Goal: Navigation & Orientation: Understand site structure

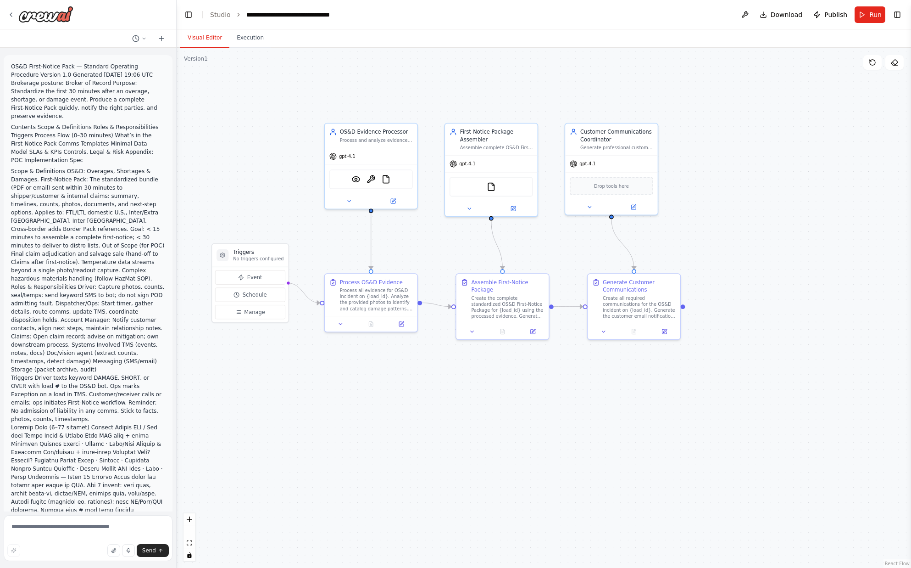
scroll to position [1514, 0]
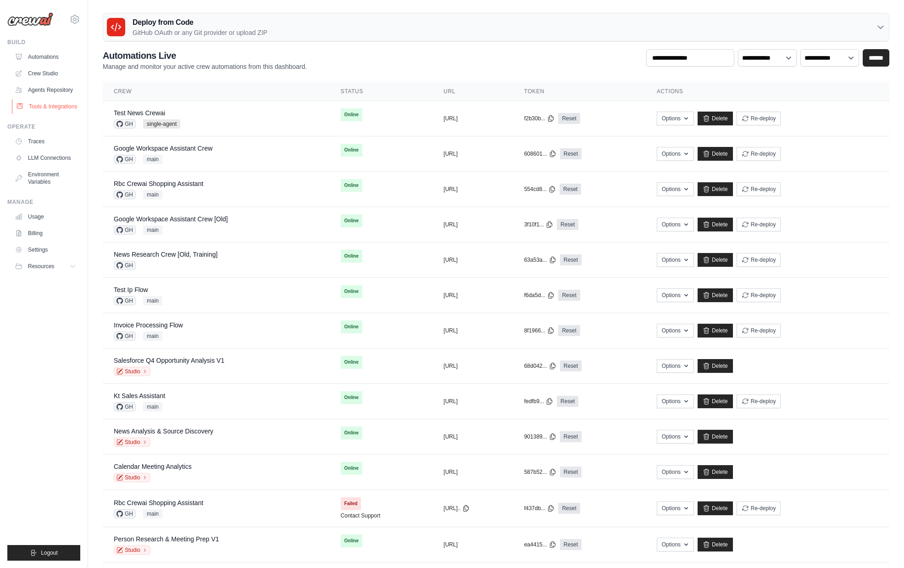
click at [61, 102] on link "Tools & Integrations" at bounding box center [46, 106] width 69 height 15
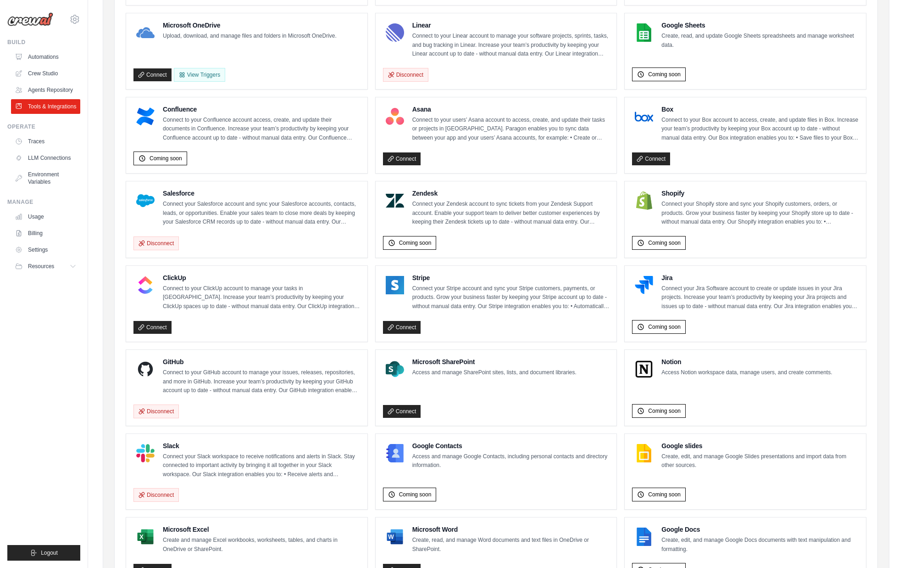
scroll to position [313, 0]
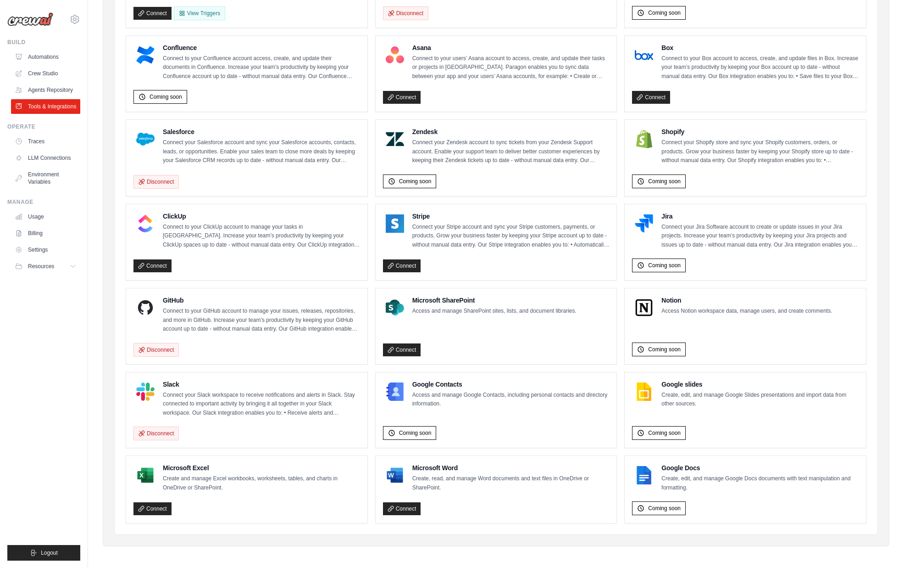
drag, startPoint x: 106, startPoint y: 44, endPoint x: 728, endPoint y: 507, distance: 775.4
click at [728, 507] on div "Agent Apps Internal Tools Integrations Authenticated Agent Apps Enterprise-grad…" at bounding box center [496, 134] width 787 height 823
copy div "Agent Apps Internal Tools Integrations Authenticated Agent Apps Enterprise-grad…"
click at [127, 256] on div "ClickUp Connect to your ClickUp account to manage your tasks in ClickUp. Increa…" at bounding box center [246, 242] width 241 height 76
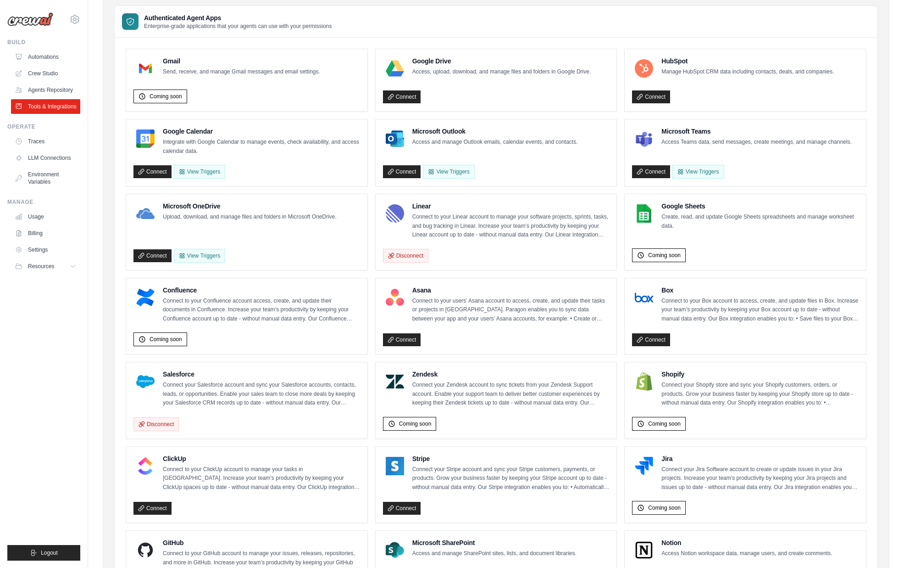
scroll to position [0, 0]
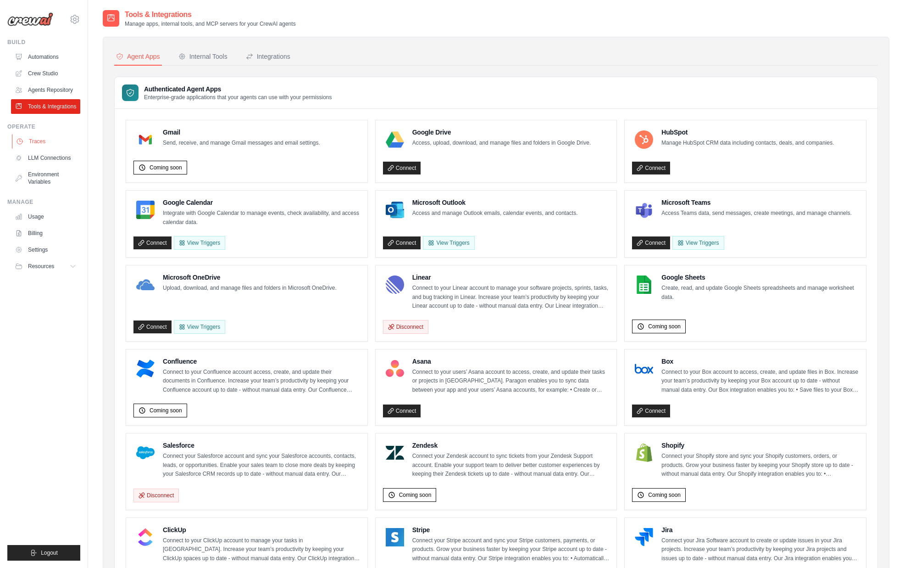
click at [34, 138] on link "Traces" at bounding box center [46, 141] width 69 height 15
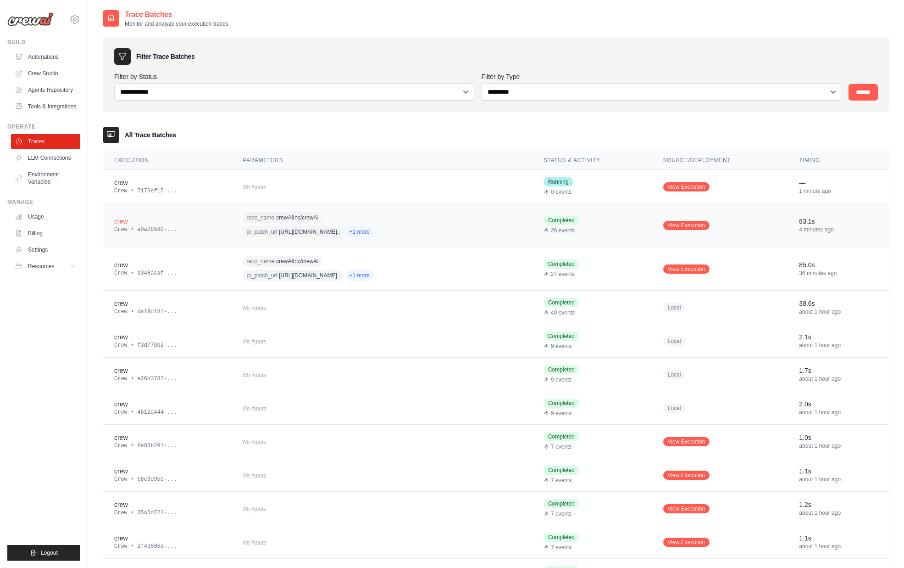
click at [290, 218] on span "crewAIInc/crewAI" at bounding box center [297, 217] width 43 height 7
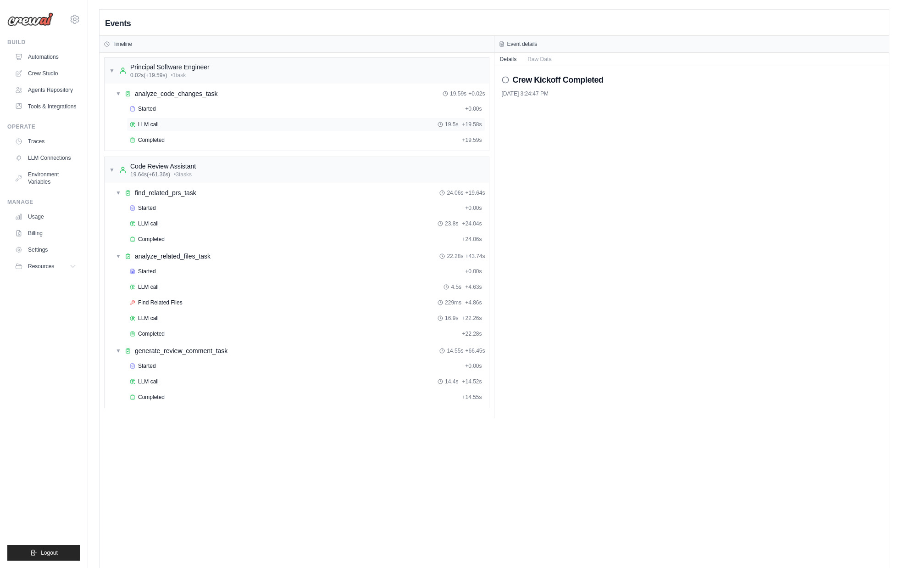
click at [175, 122] on div "LLM call 19.5s + 19.58s" at bounding box center [306, 124] width 352 height 7
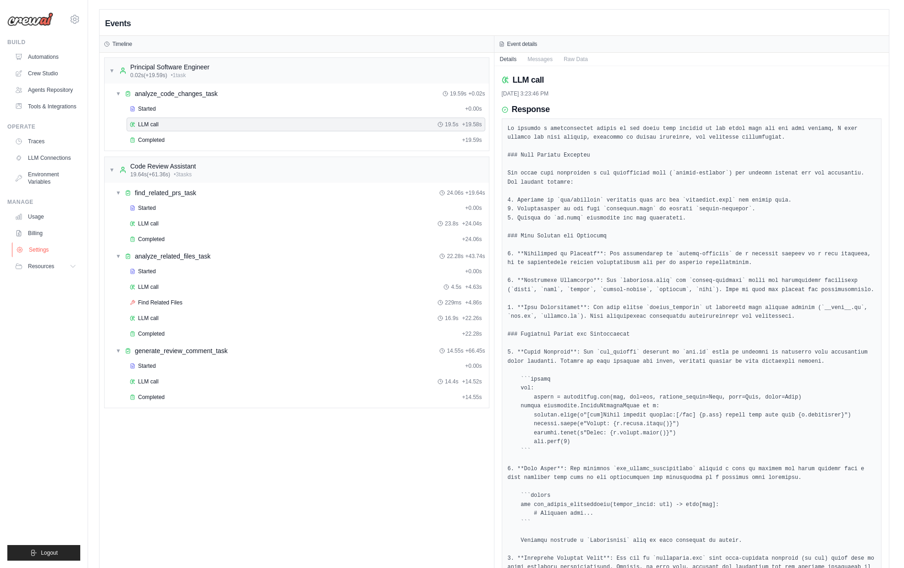
click at [40, 251] on link "Settings" at bounding box center [46, 249] width 69 height 15
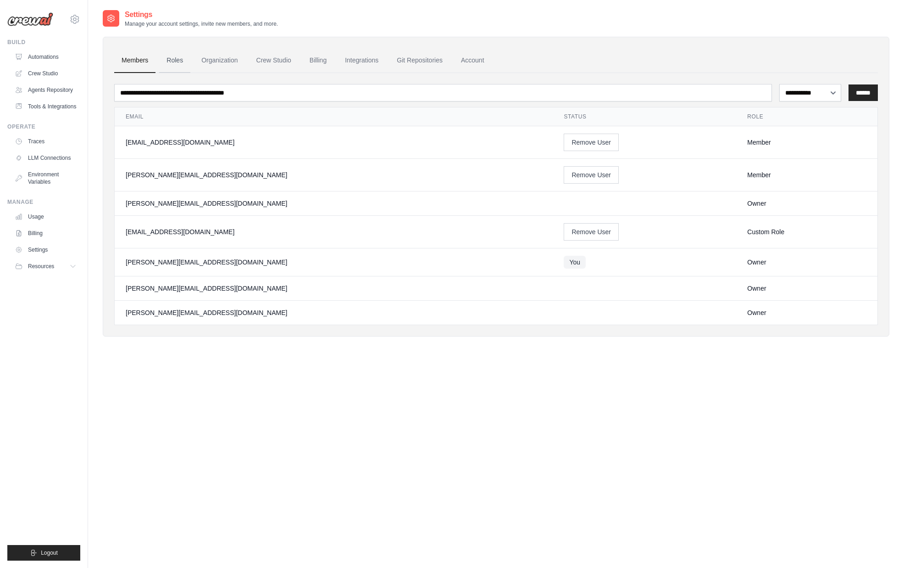
click at [170, 63] on link "Roles" at bounding box center [174, 60] width 31 height 25
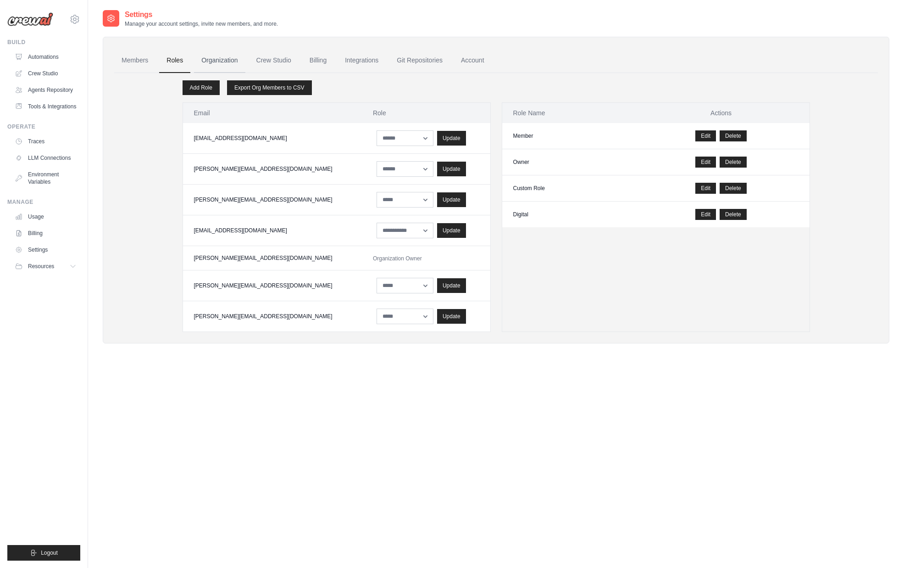
click at [228, 61] on link "Organization" at bounding box center [219, 60] width 51 height 25
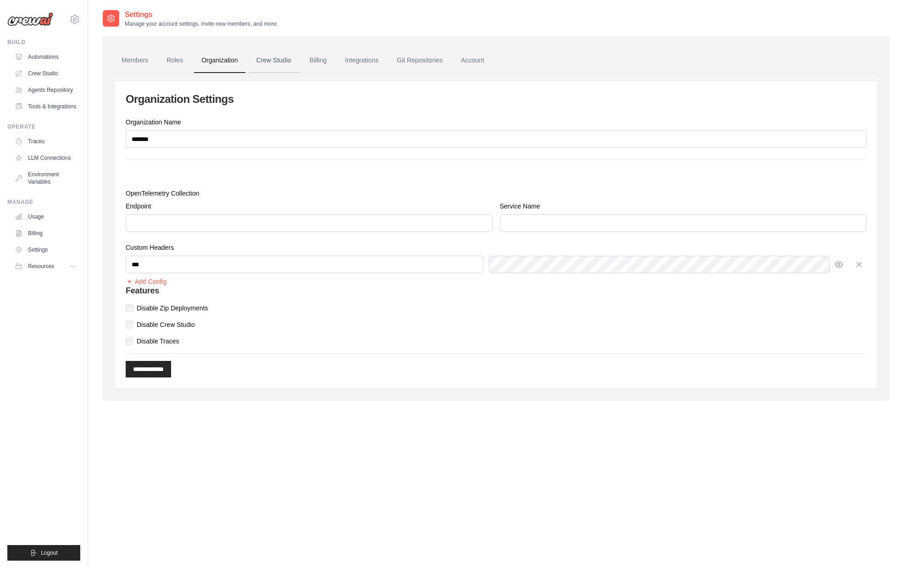
click at [252, 64] on link "Crew Studio" at bounding box center [274, 60] width 50 height 25
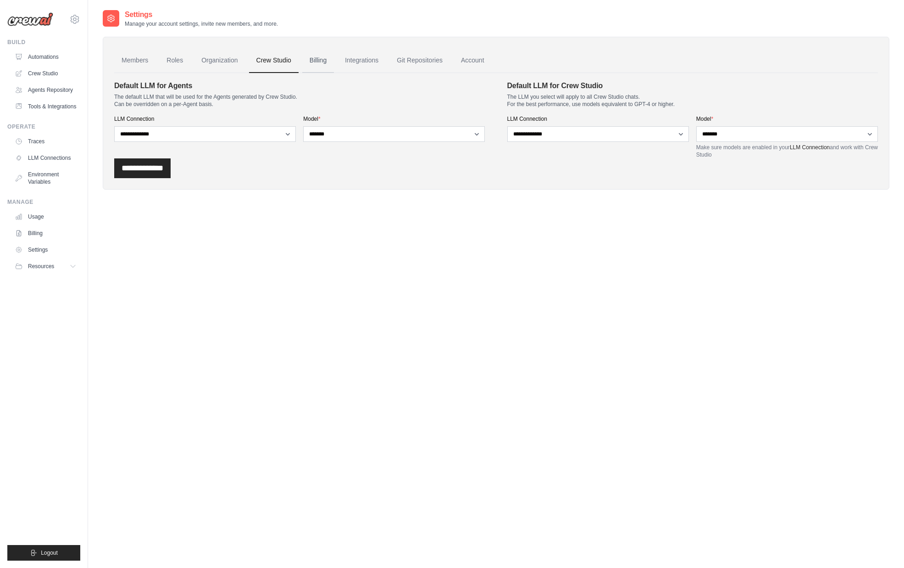
click at [310, 64] on link "Billing" at bounding box center [318, 60] width 32 height 25
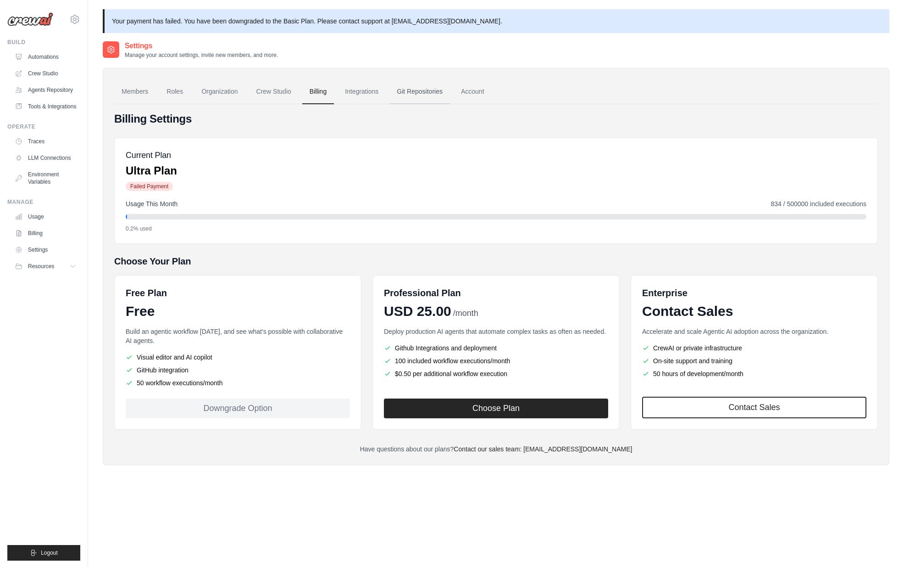
click at [440, 95] on link "Git Repositories" at bounding box center [420, 91] width 61 height 25
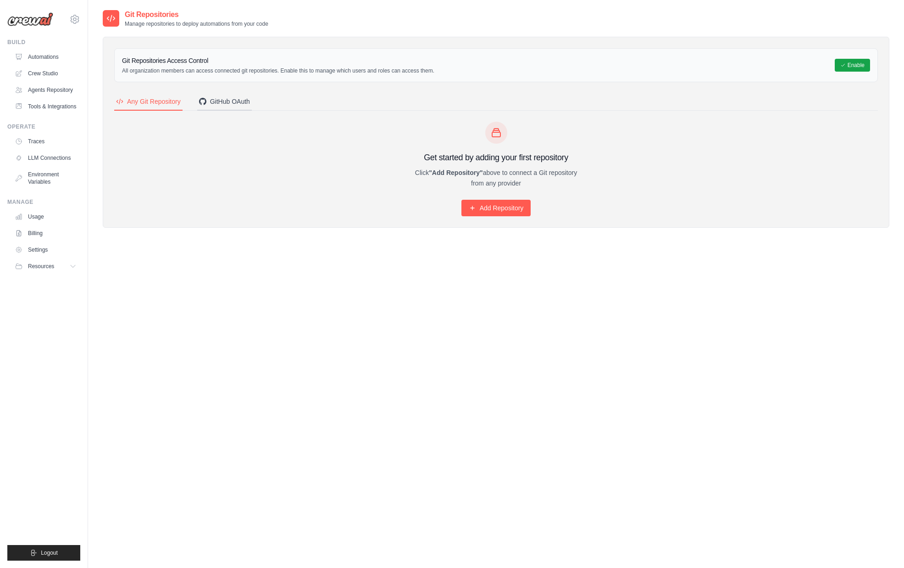
click at [233, 106] on button "GitHub OAuth" at bounding box center [224, 101] width 55 height 17
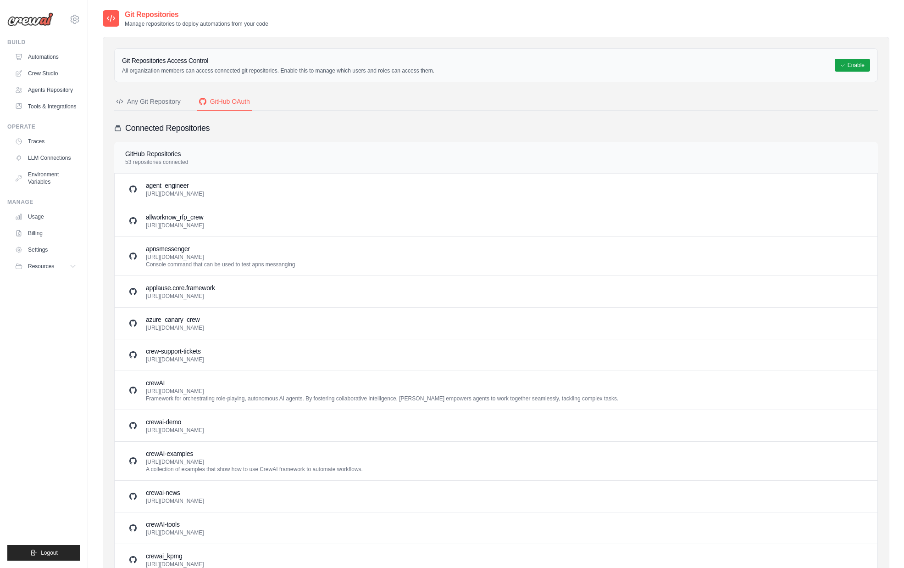
click at [161, 102] on div "Any Git Repository" at bounding box center [148, 101] width 65 height 9
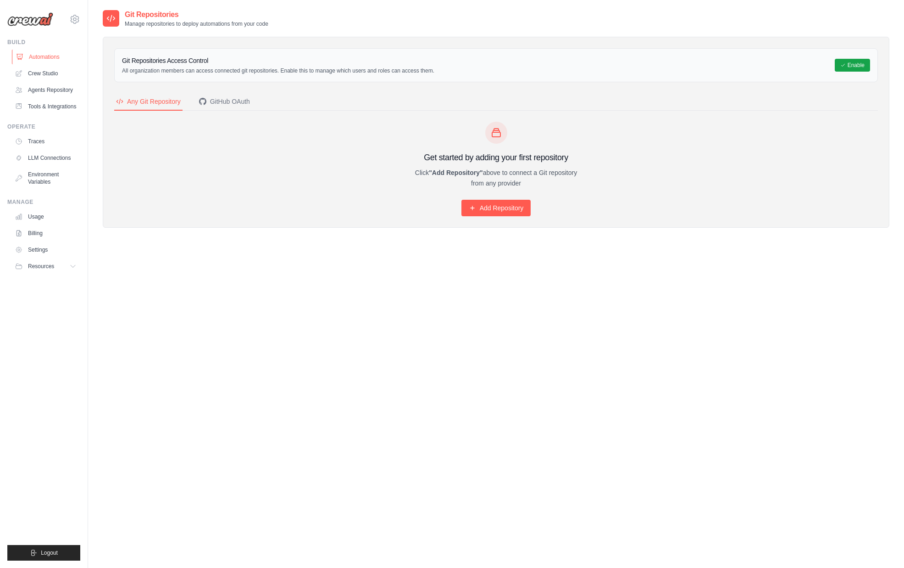
click at [38, 61] on link "Automations" at bounding box center [46, 57] width 69 height 15
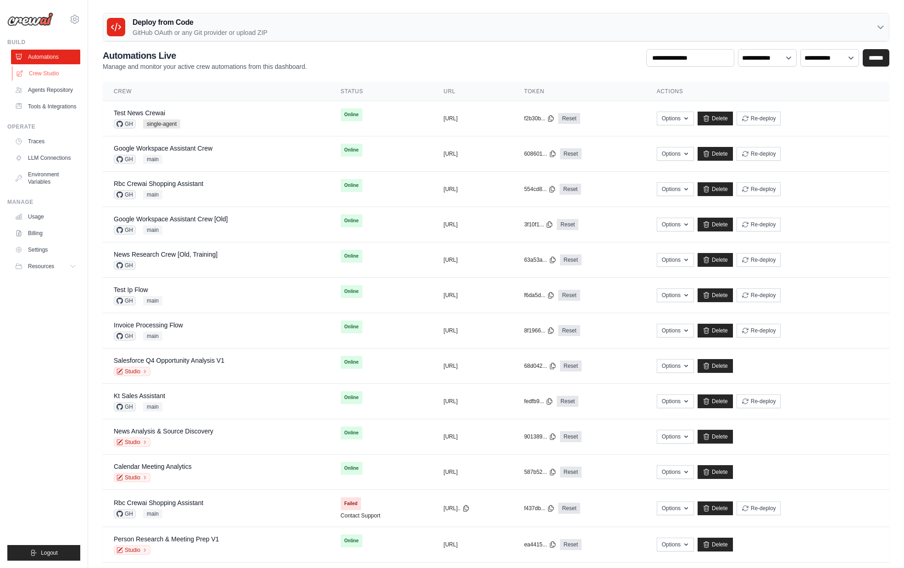
click at [48, 73] on link "Crew Studio" at bounding box center [46, 73] width 69 height 15
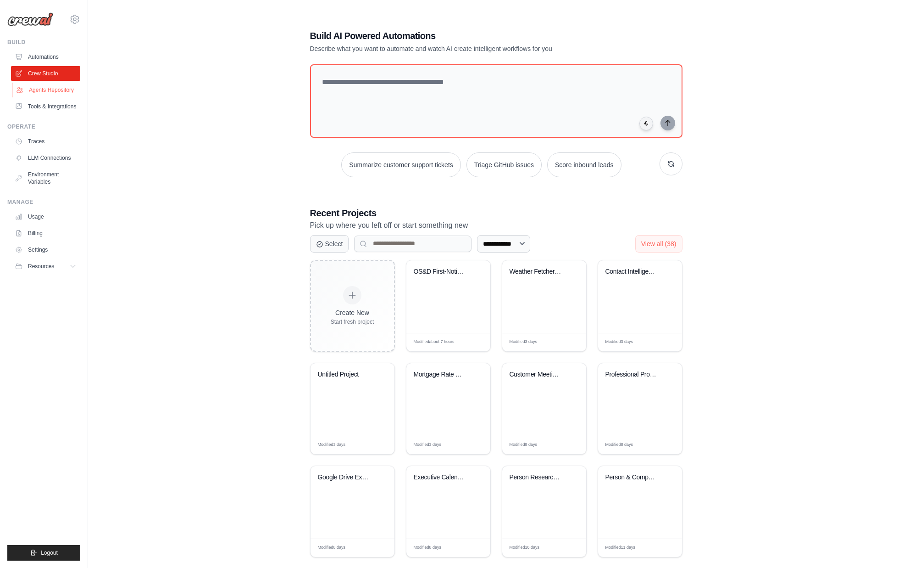
click at [61, 86] on link "Agents Repository" at bounding box center [46, 90] width 69 height 15
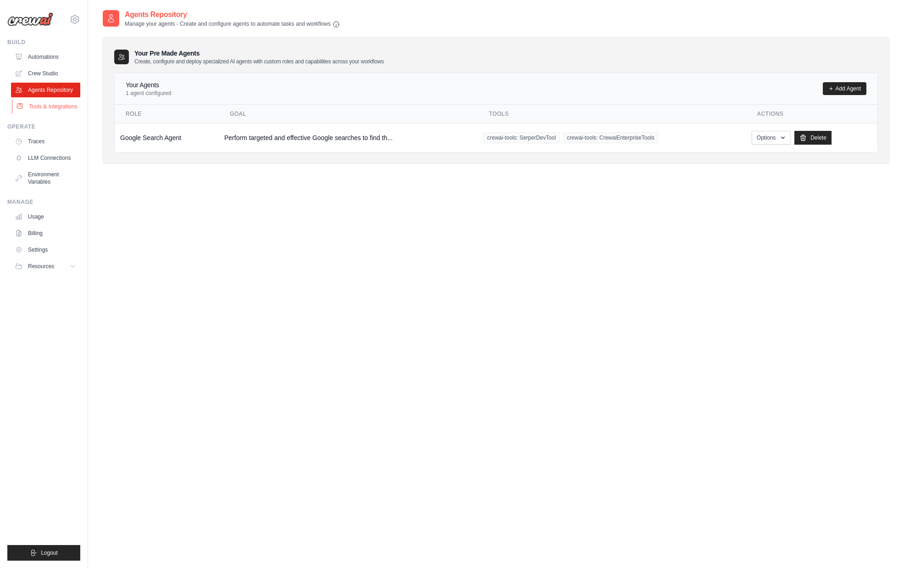
click at [59, 111] on link "Tools & Integrations" at bounding box center [46, 106] width 69 height 15
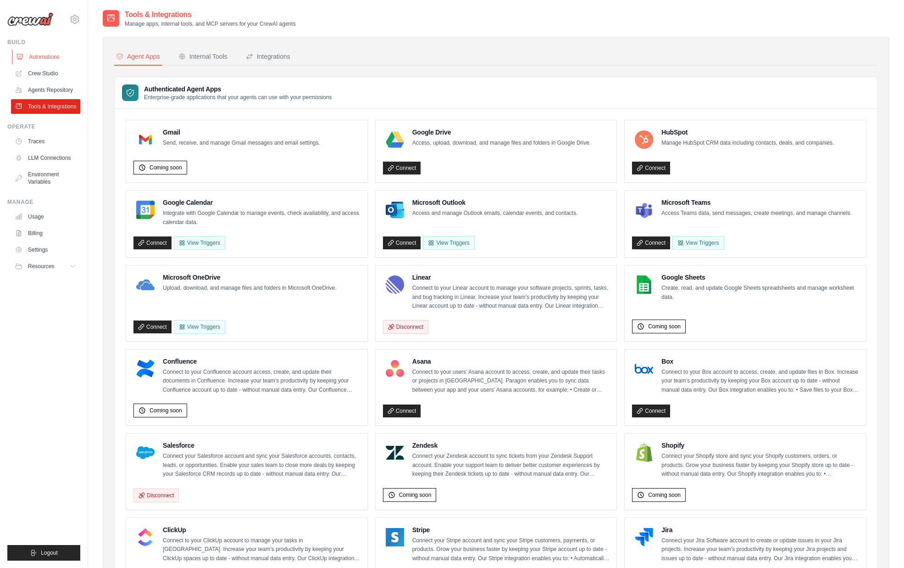
click at [40, 54] on link "Automations" at bounding box center [46, 57] width 69 height 15
